Goal: Communication & Community: Share content

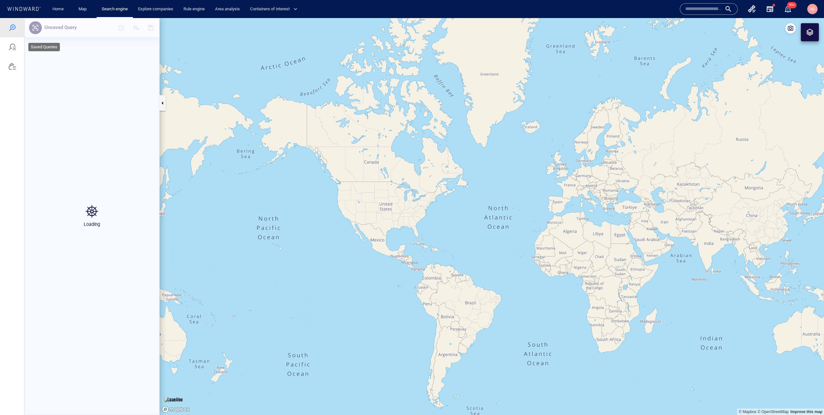
click at [5, 52] on div at bounding box center [12, 46] width 24 height 19
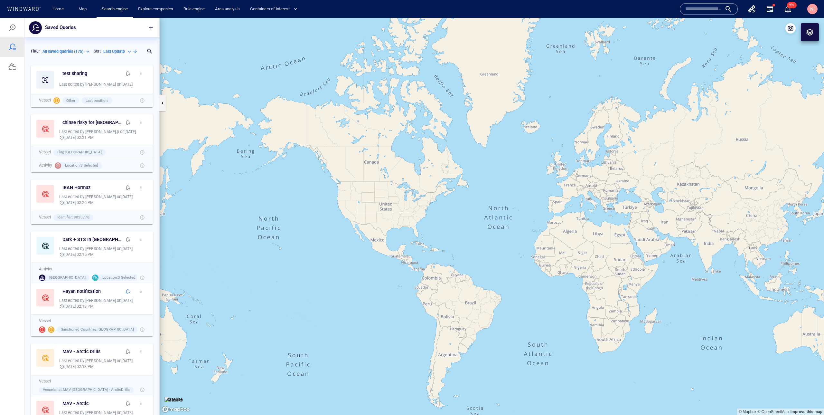
scroll to position [353, 135]
click at [140, 72] on span "button" at bounding box center [140, 73] width 5 height 5
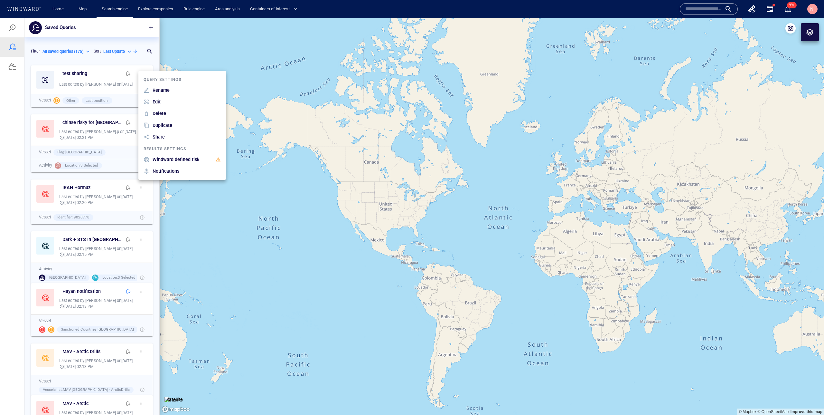
click at [156, 101] on p "Edit" at bounding box center [157, 102] width 8 height 8
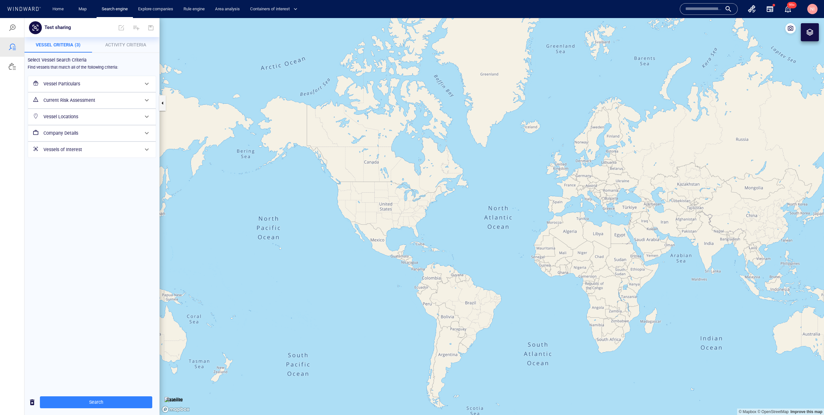
click at [138, 114] on h6 "Vessel Locations" at bounding box center [91, 117] width 96 height 8
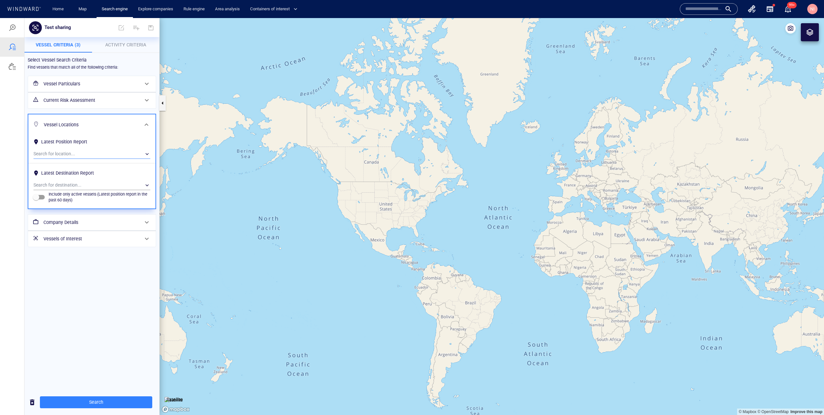
click at [142, 157] on div "​" at bounding box center [91, 154] width 117 height 10
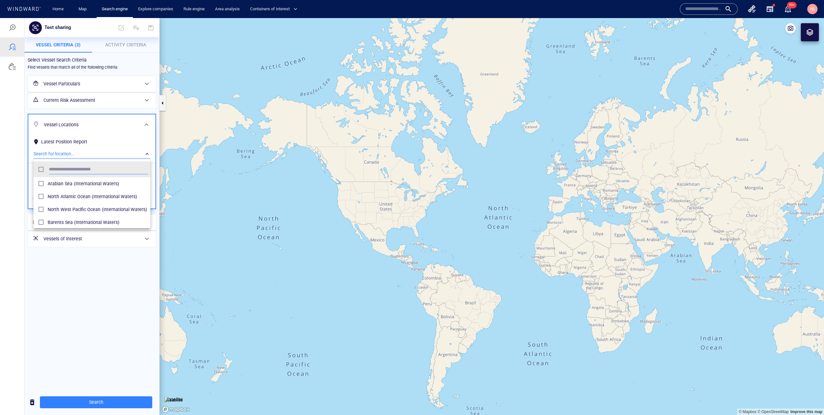
scroll to position [64, 117]
type input "****"
click at [73, 263] on div at bounding box center [412, 216] width 824 height 397
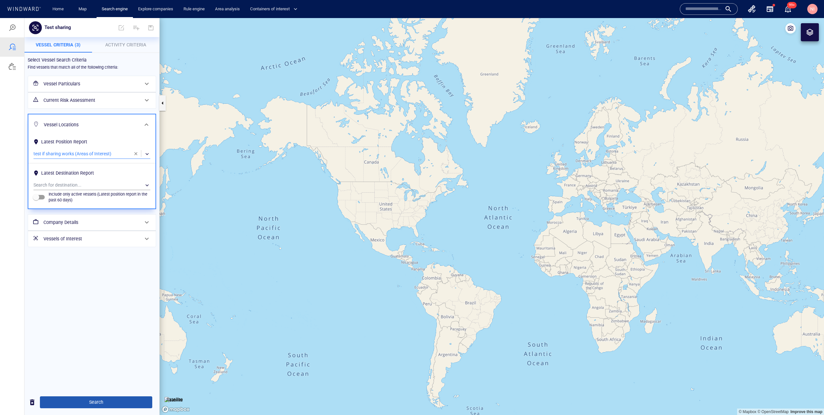
click at [93, 403] on span "Search" at bounding box center [96, 402] width 102 height 8
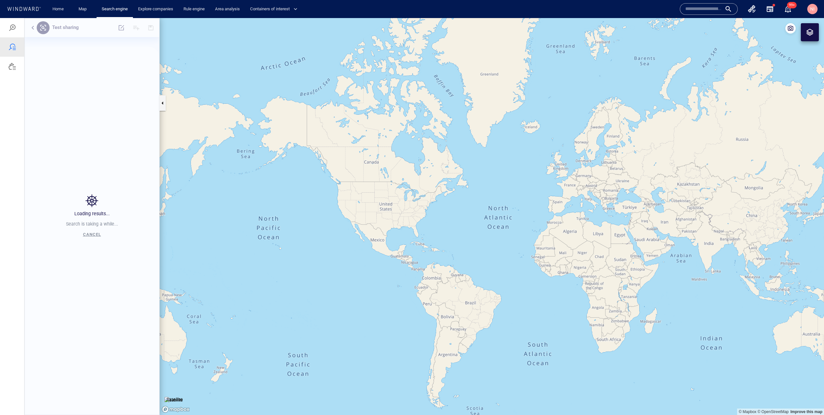
scroll to position [353, 135]
click at [149, 29] on span "button" at bounding box center [151, 27] width 6 height 6
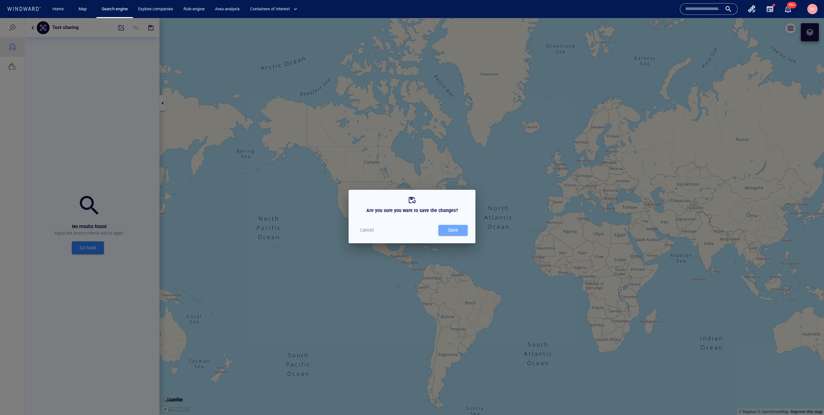
click at [451, 230] on div "Save" at bounding box center [453, 230] width 13 height 11
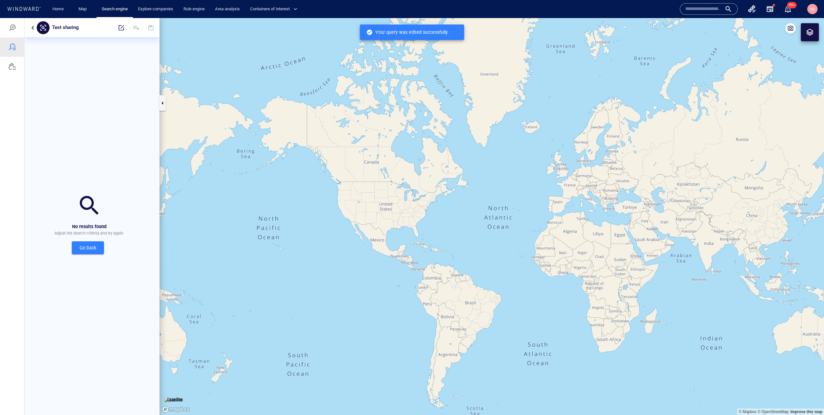
click at [14, 50] on div at bounding box center [12, 47] width 8 height 8
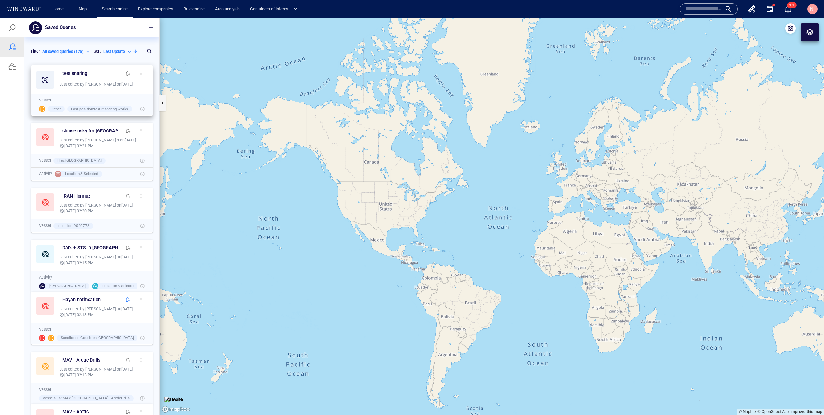
click at [140, 73] on span "button" at bounding box center [140, 73] width 5 height 5
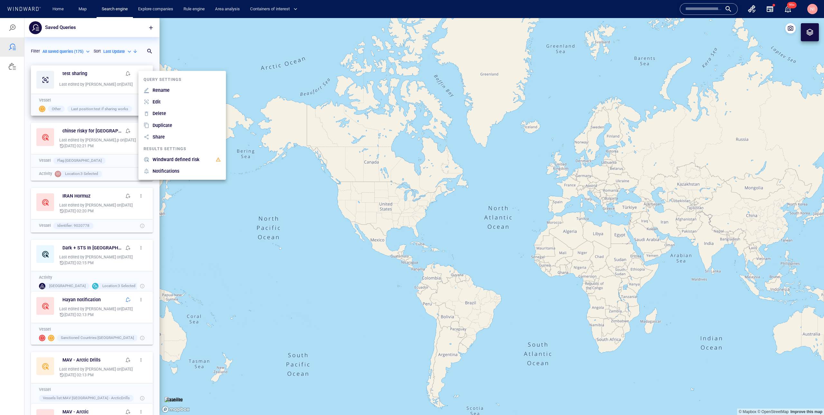
click at [157, 138] on p "Share" at bounding box center [159, 137] width 12 height 8
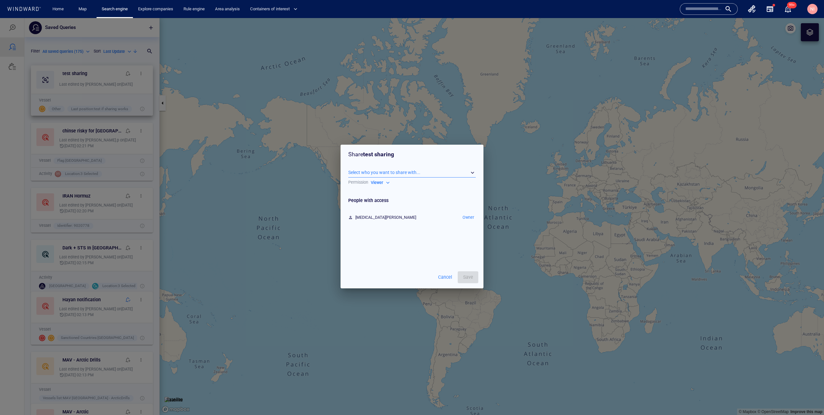
click at [403, 173] on div "​" at bounding box center [411, 173] width 127 height 10
type input "*"
click at [390, 260] on div "Select who you want to share with... ​ Permission Viewer ****** People with acc…" at bounding box center [412, 215] width 143 height 102
click at [435, 173] on div "​" at bounding box center [411, 173] width 127 height 10
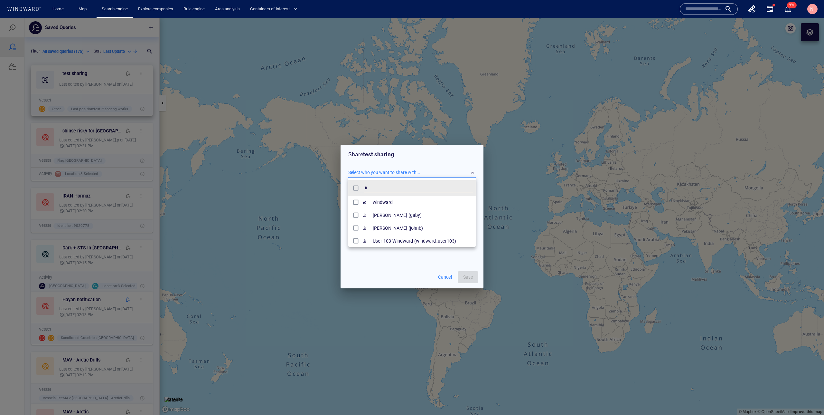
type input "*"
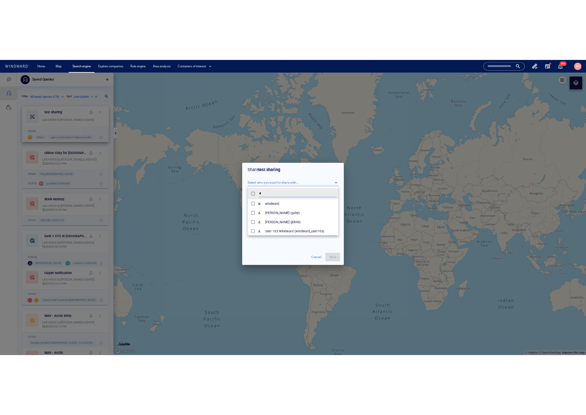
scroll to position [64, 102]
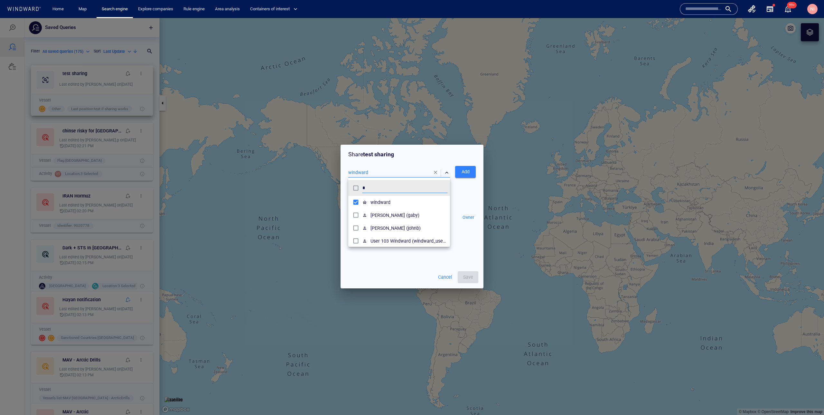
click at [373, 268] on div at bounding box center [412, 216] width 824 height 397
click at [470, 170] on span "Add" at bounding box center [465, 172] width 10 height 8
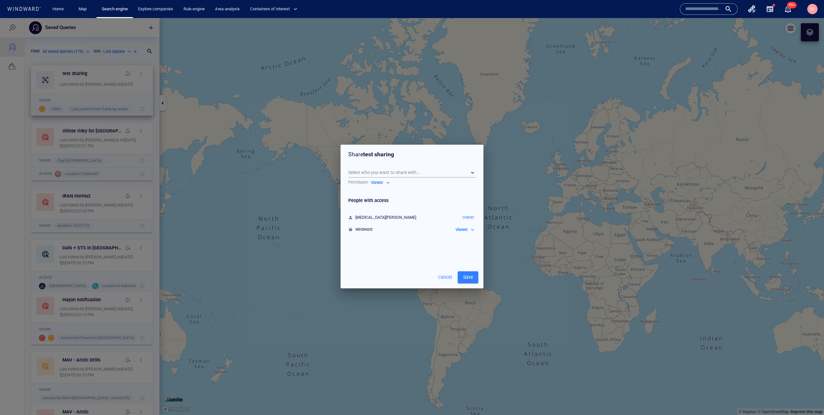
click at [470, 274] on span "Save" at bounding box center [468, 277] width 10 height 8
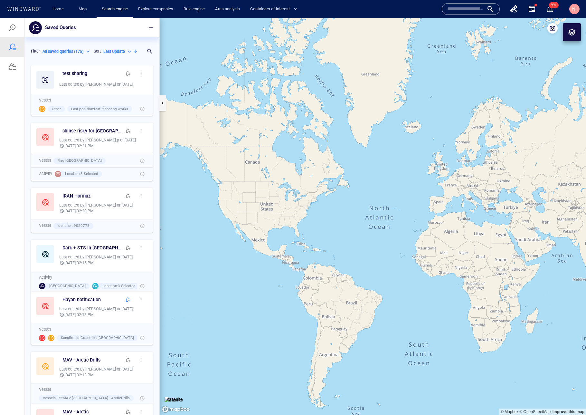
click at [72, 52] on p "All saved queries ( 175 )" at bounding box center [62, 52] width 41 height 6
click at [78, 69] on p "Owned by me ( 1 )" at bounding box center [63, 72] width 30 height 6
type input "*********"
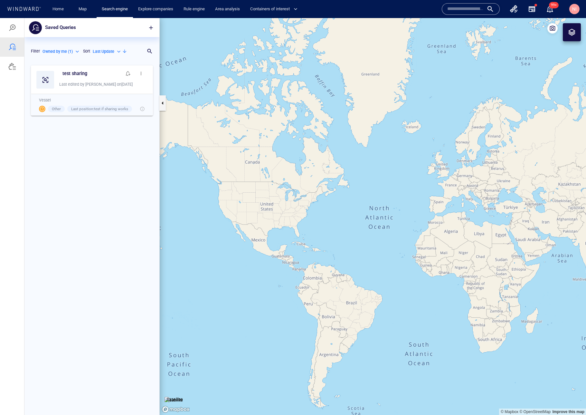
click at [146, 72] on button "button" at bounding box center [141, 73] width 13 height 13
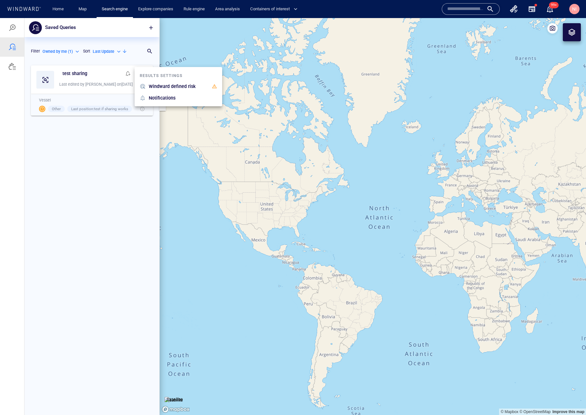
click at [92, 161] on div at bounding box center [293, 216] width 586 height 397
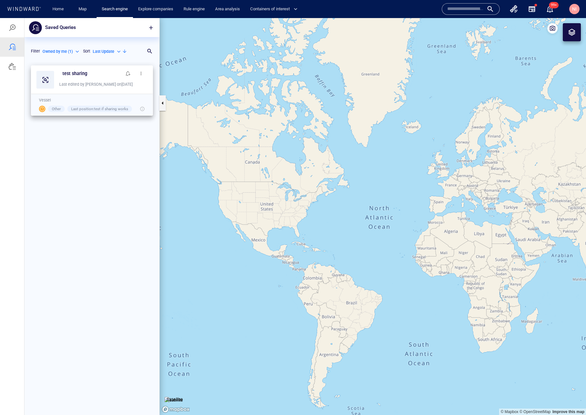
click at [140, 71] on span "button" at bounding box center [140, 73] width 5 height 5
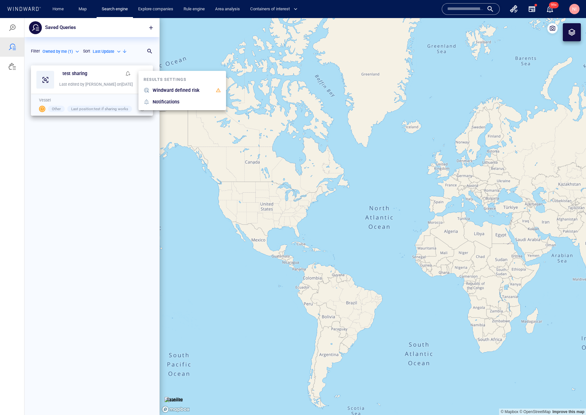
click at [105, 163] on div at bounding box center [293, 216] width 586 height 397
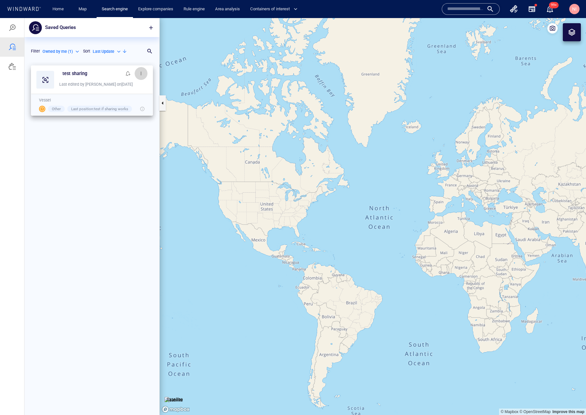
click at [139, 75] on span "button" at bounding box center [140, 73] width 5 height 5
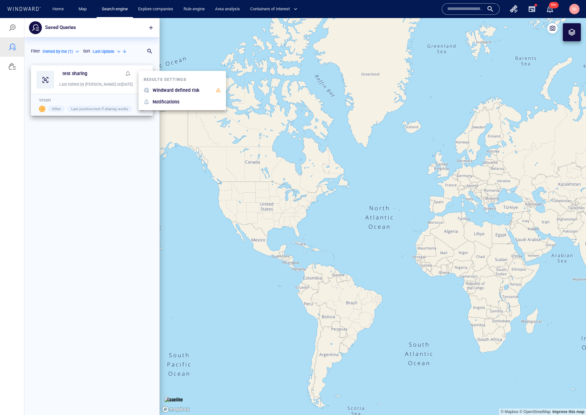
click at [100, 157] on div at bounding box center [293, 216] width 586 height 397
